Goal: Check status: Check status

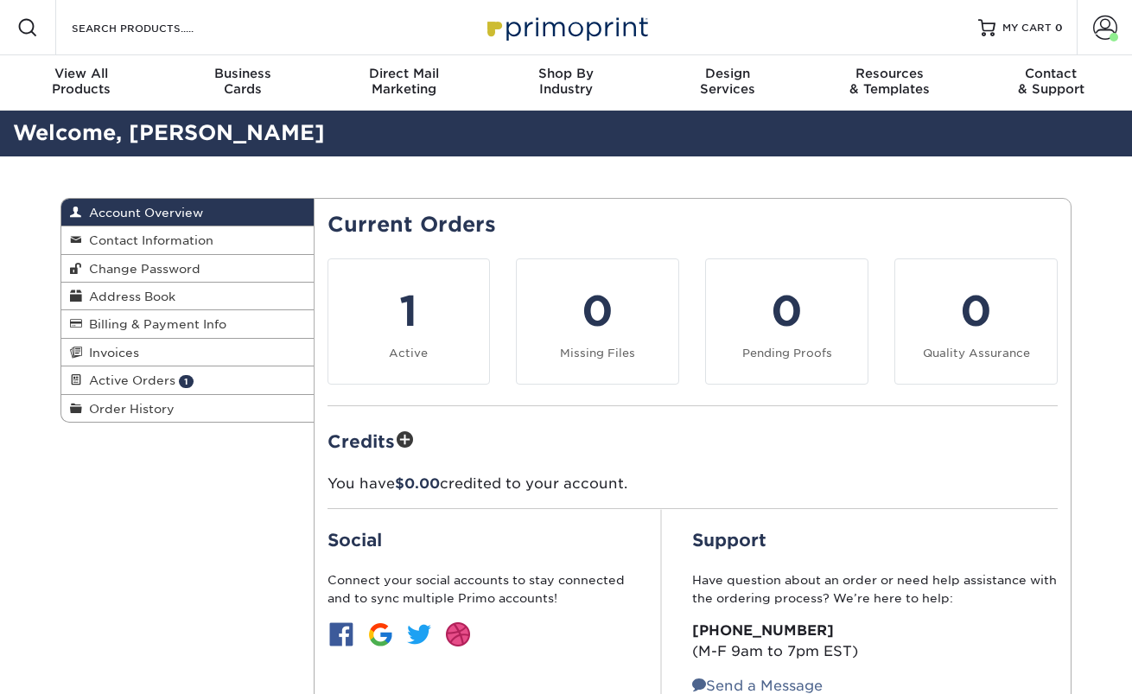
click at [1107, 32] on span at bounding box center [1105, 28] width 24 height 24
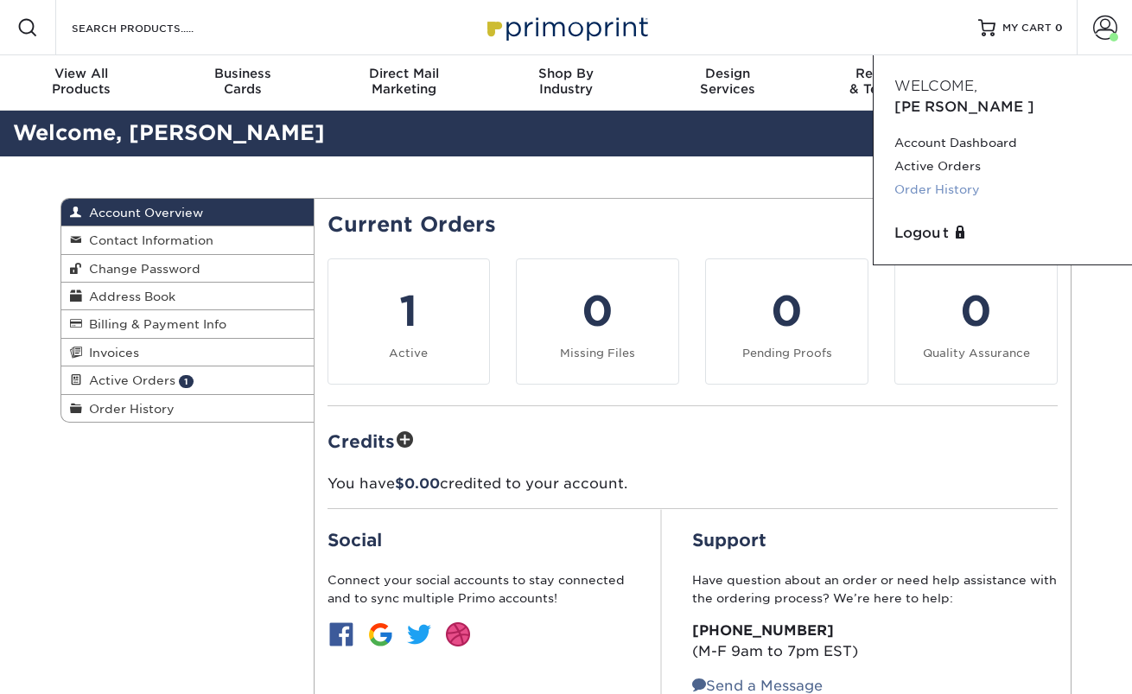
click at [965, 178] on link "Order History" at bounding box center [1002, 189] width 217 height 23
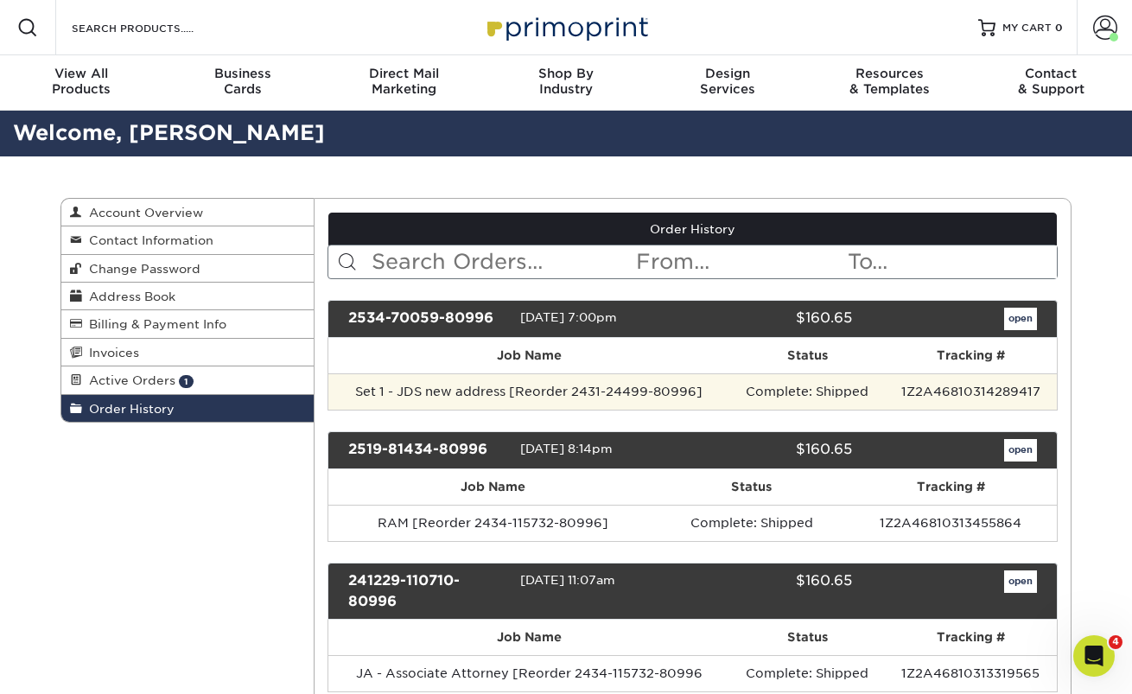
click at [1008, 395] on td "1Z2A46810314289417" at bounding box center [970, 391] width 173 height 36
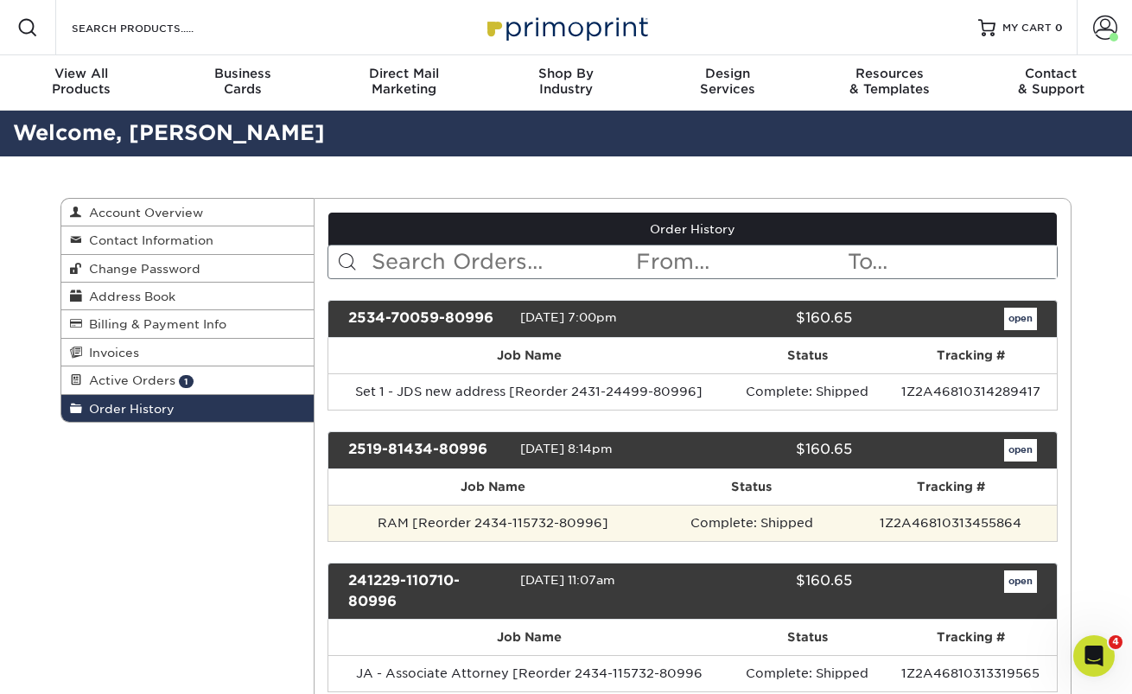
click at [969, 532] on td "1Z2A46810313455864" at bounding box center [951, 523] width 212 height 36
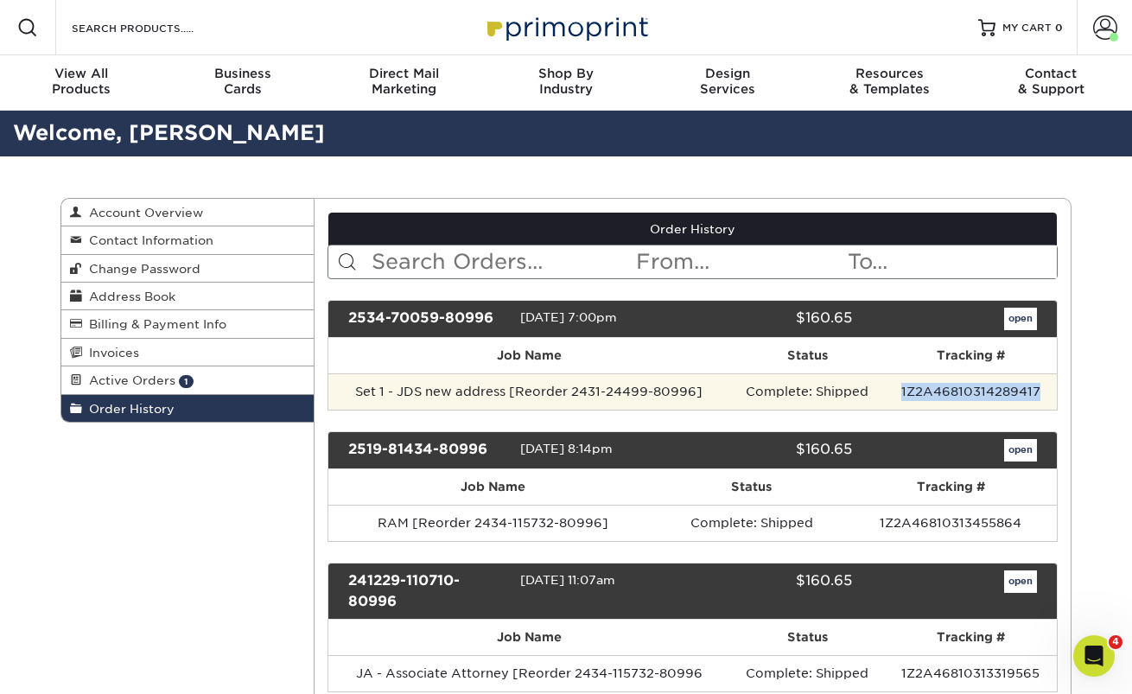
drag, startPoint x: 900, startPoint y: 390, endPoint x: 1052, endPoint y: 390, distance: 152.1
click at [1052, 390] on td "1Z2A46810314289417" at bounding box center [970, 391] width 173 height 36
click at [1000, 397] on td "1Z2A46810314289417" at bounding box center [970, 391] width 173 height 36
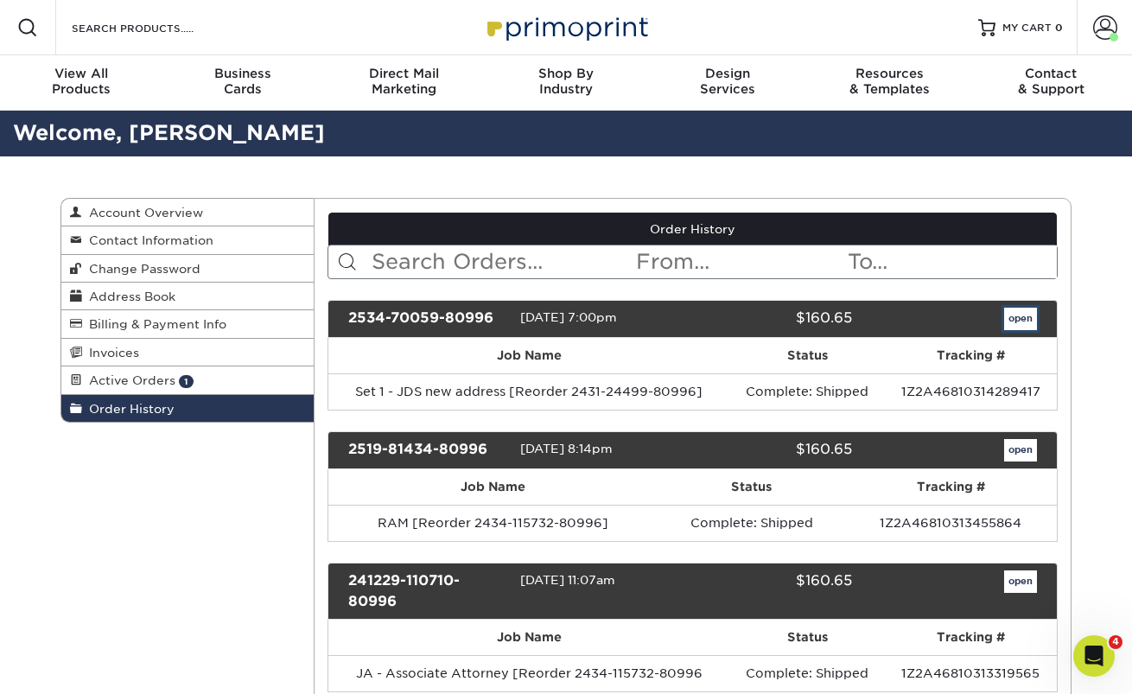
click at [1014, 325] on link "open" at bounding box center [1020, 319] width 33 height 22
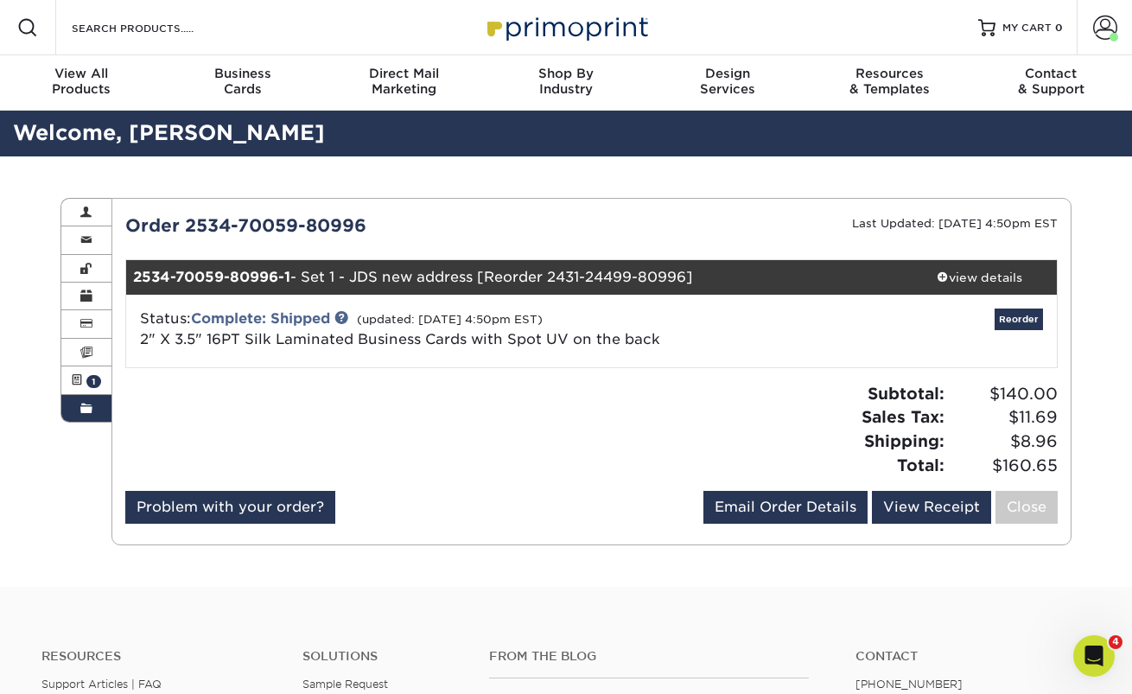
click at [77, 404] on link "Order History" at bounding box center [86, 408] width 50 height 27
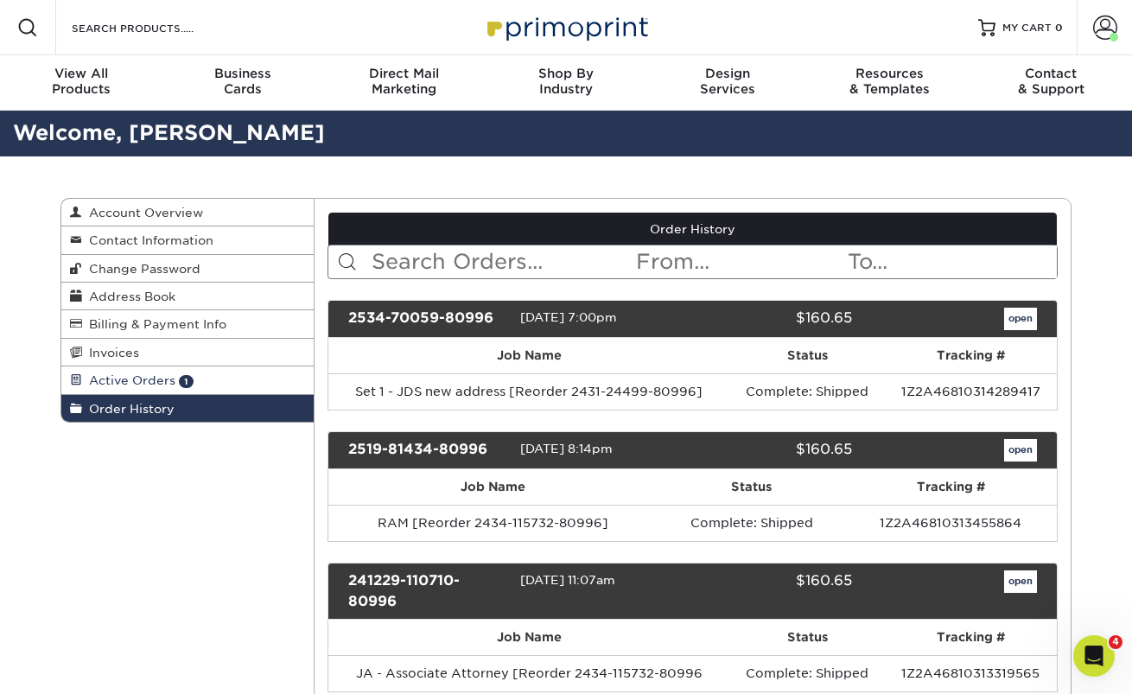
click at [84, 374] on link "Active Orders 1" at bounding box center [187, 380] width 252 height 28
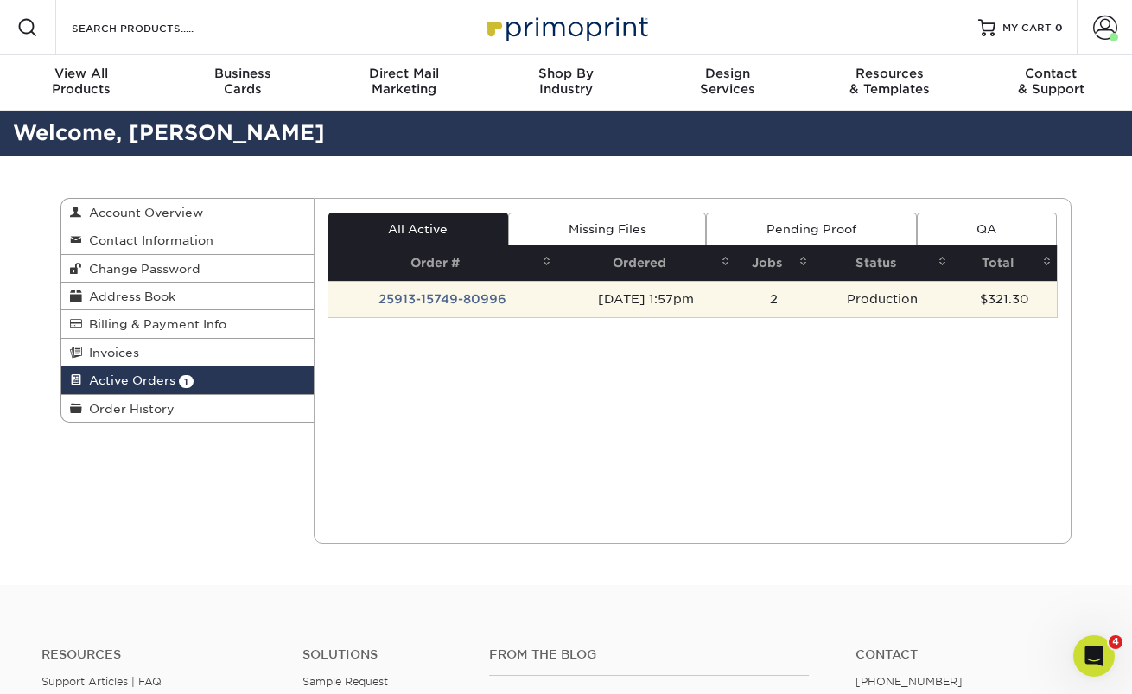
click at [532, 293] on td "25913-15749-80996" at bounding box center [442, 299] width 229 height 36
